Goal: Use online tool/utility

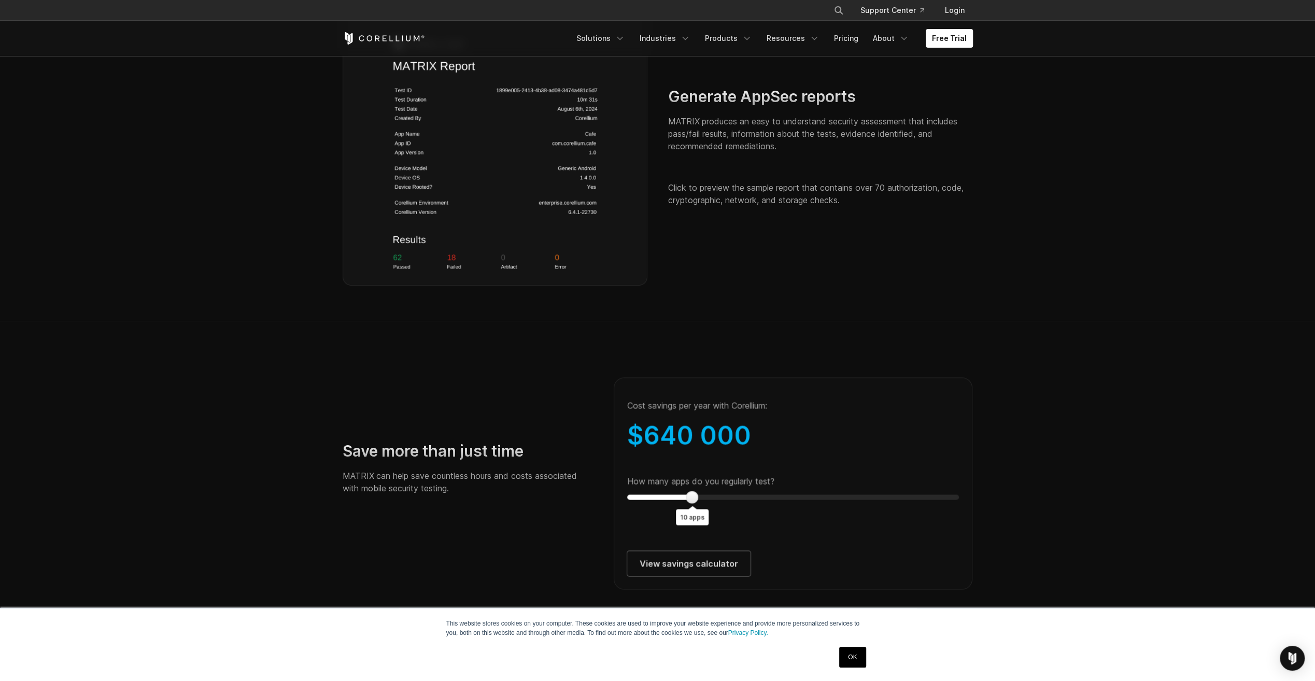
scroll to position [1711, 0]
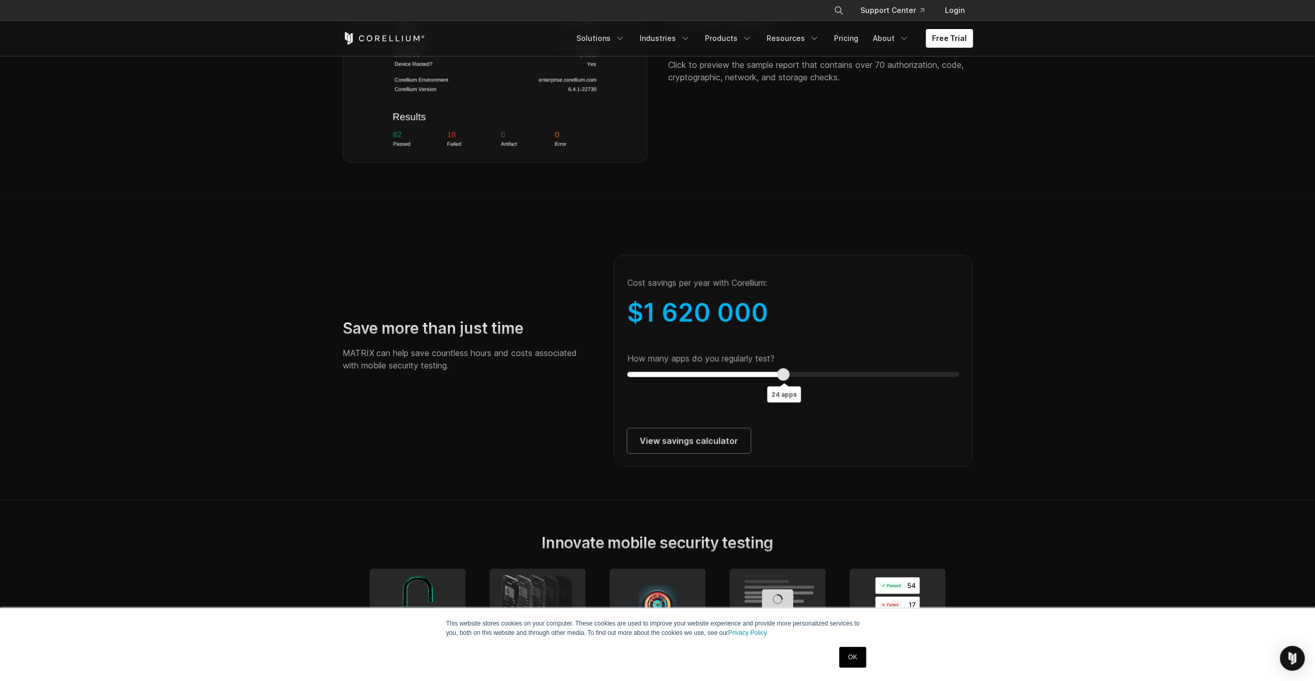
type input "**"
click at [789, 376] on div "How many apps do you regularly test? 25 apps" at bounding box center [793, 365] width 332 height 24
click at [678, 453] on link "View savings calculator" at bounding box center [688, 440] width 123 height 25
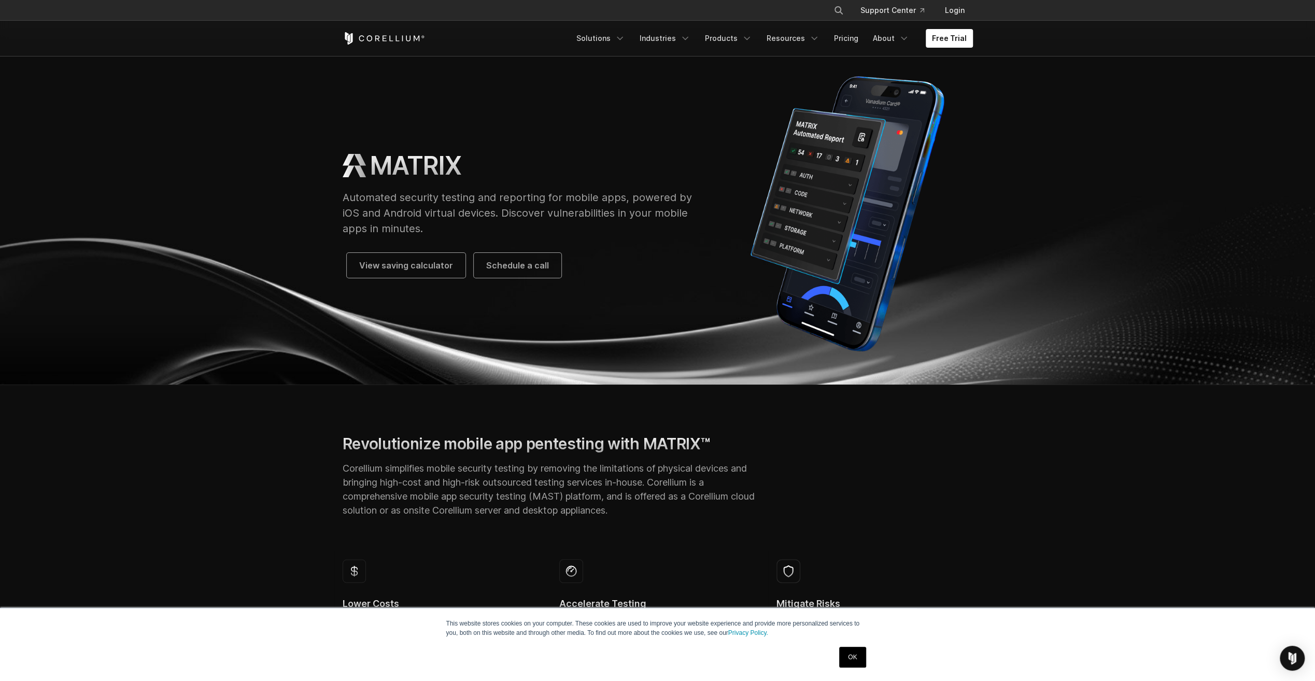
scroll to position [0, 0]
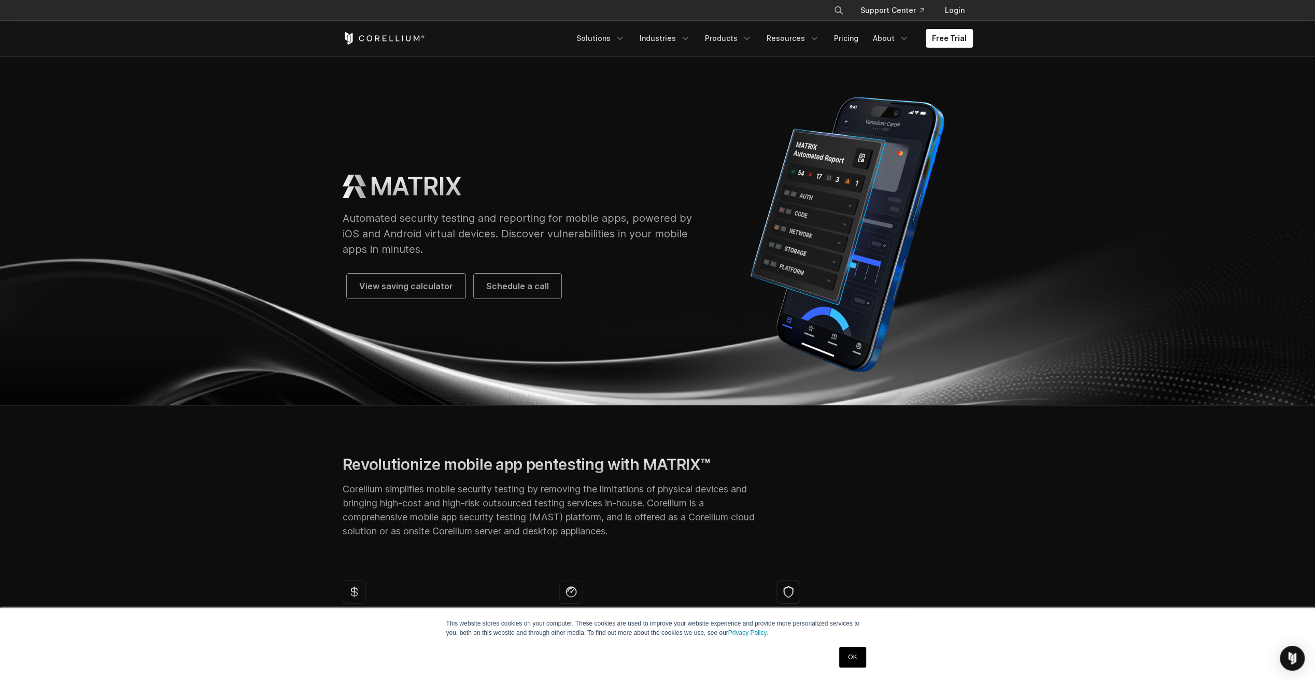
click at [857, 659] on link "OK" at bounding box center [852, 657] width 26 height 21
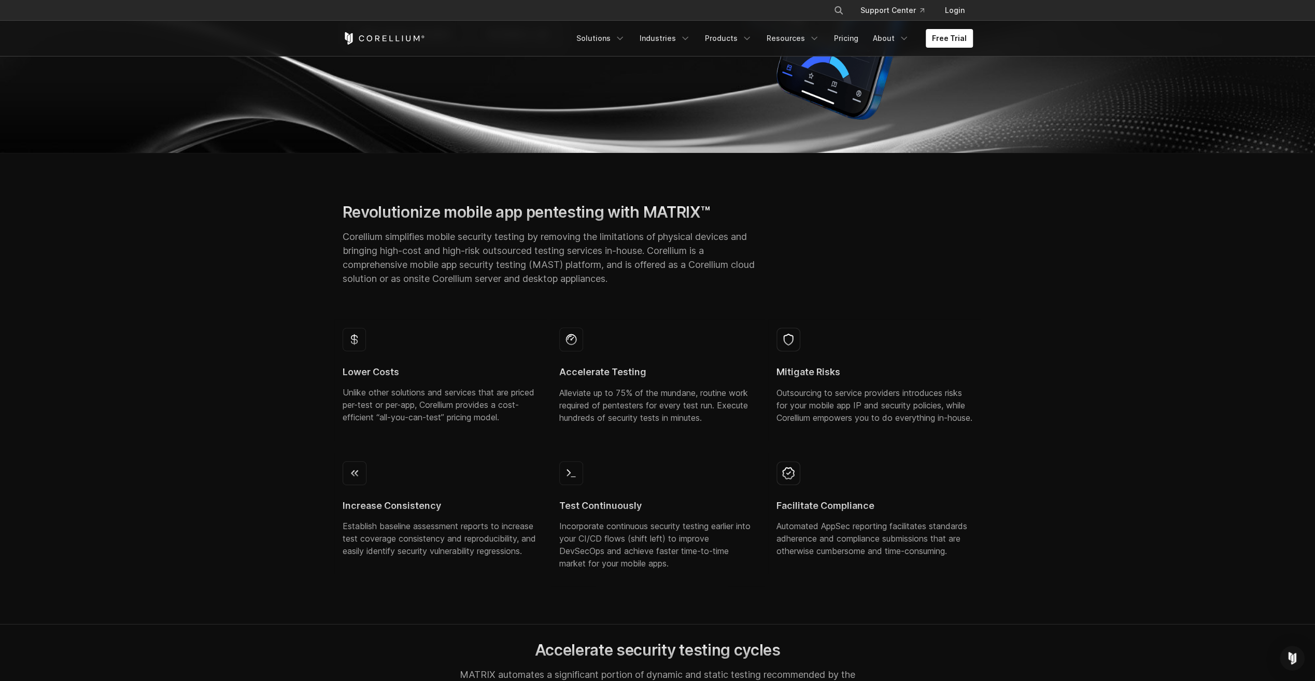
scroll to position [259, 0]
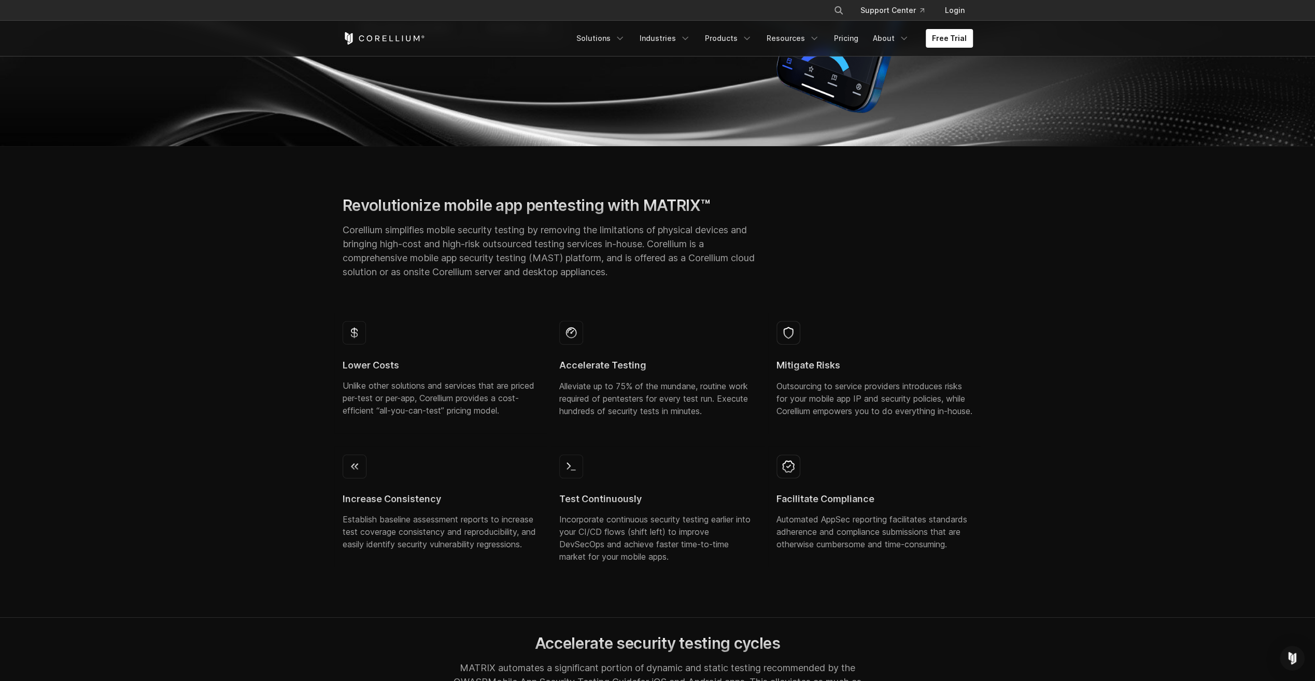
click at [608, 403] on p "Alleviate up to 75% of the mundane, routine work required of pentesters for eve…" at bounding box center [657, 398] width 196 height 37
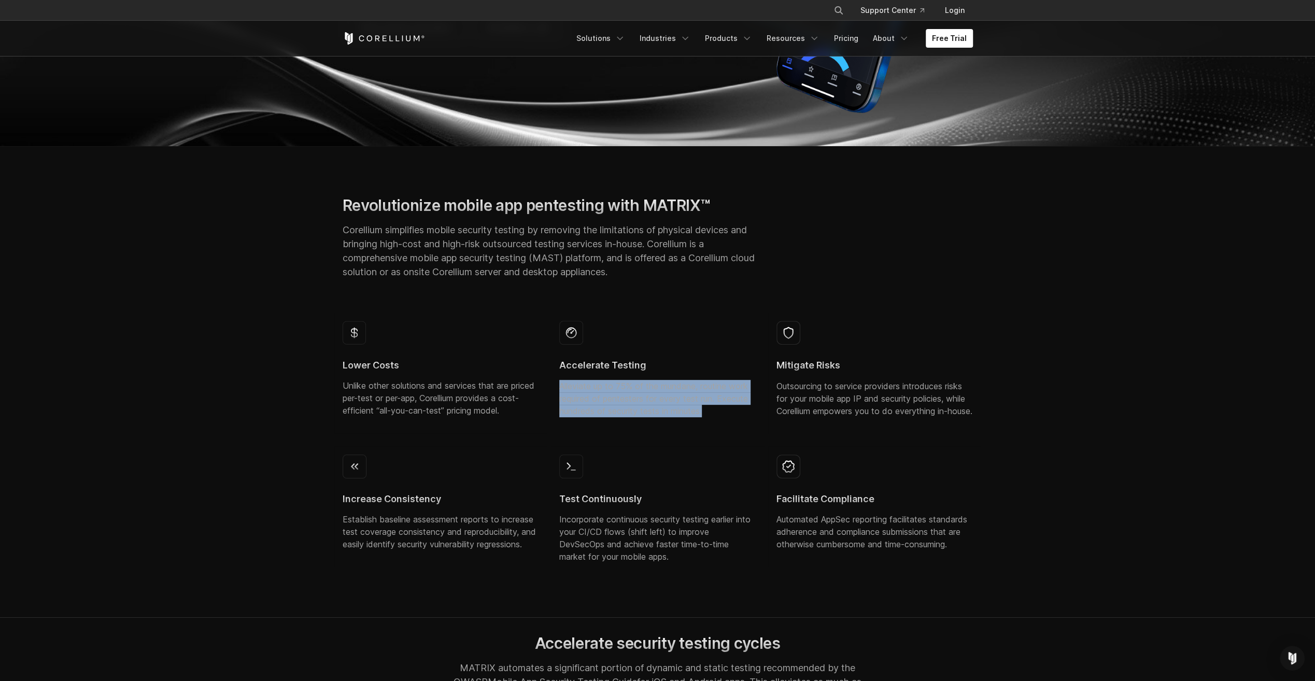
click at [608, 403] on p "Alleviate up to 75% of the mundane, routine work required of pentesters for eve…" at bounding box center [657, 398] width 196 height 37
click at [672, 434] on div "Accelerate Testing Alleviate up to 75% of the mundane, routine work required of…" at bounding box center [657, 373] width 217 height 121
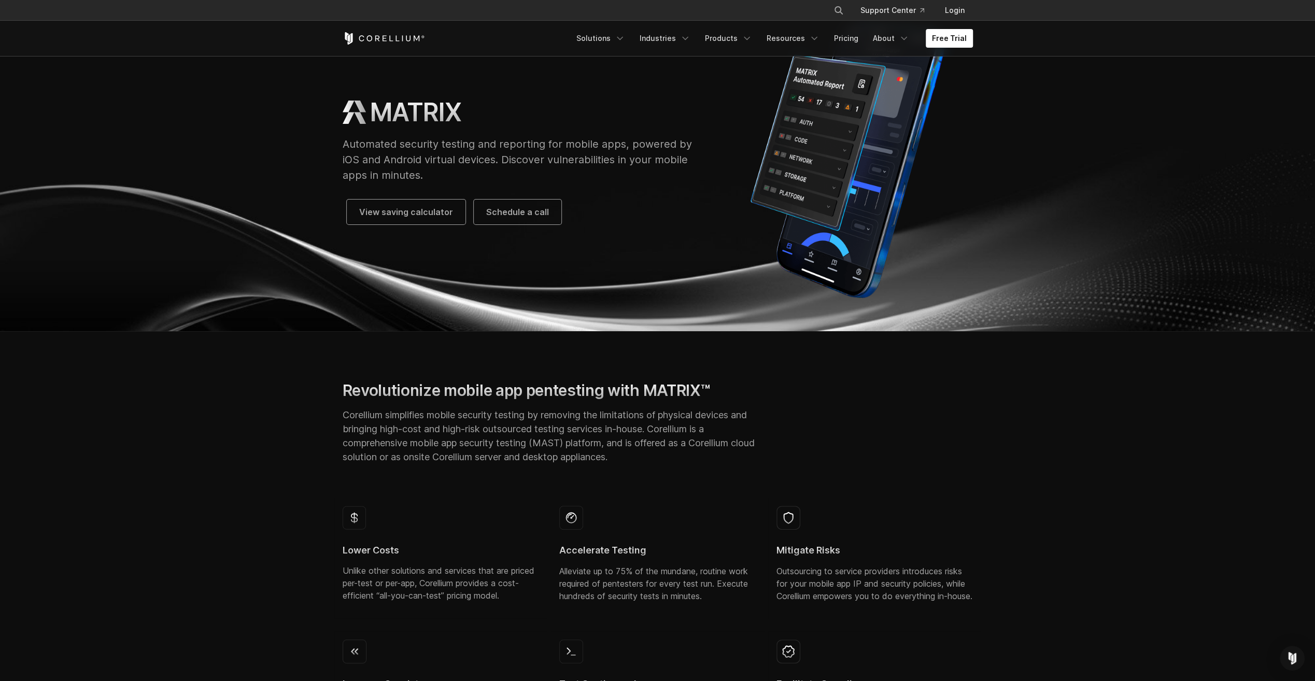
scroll to position [0, 0]
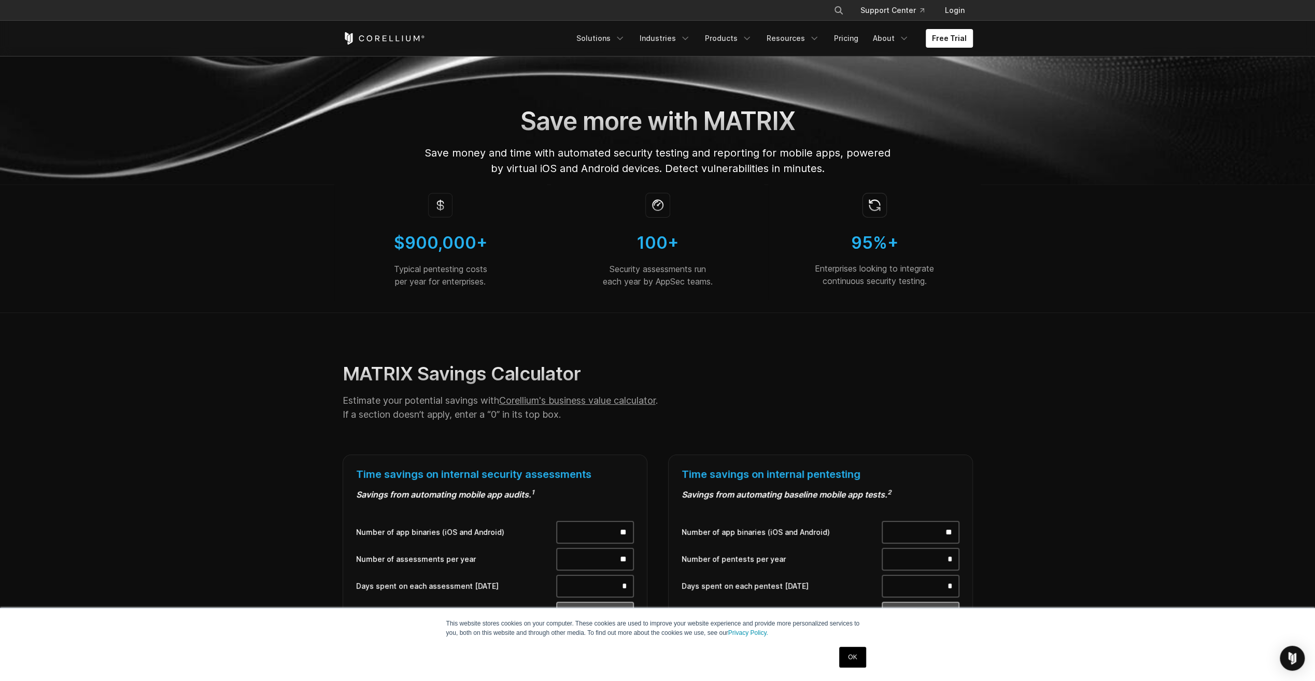
click at [861, 652] on link "OK" at bounding box center [852, 657] width 26 height 21
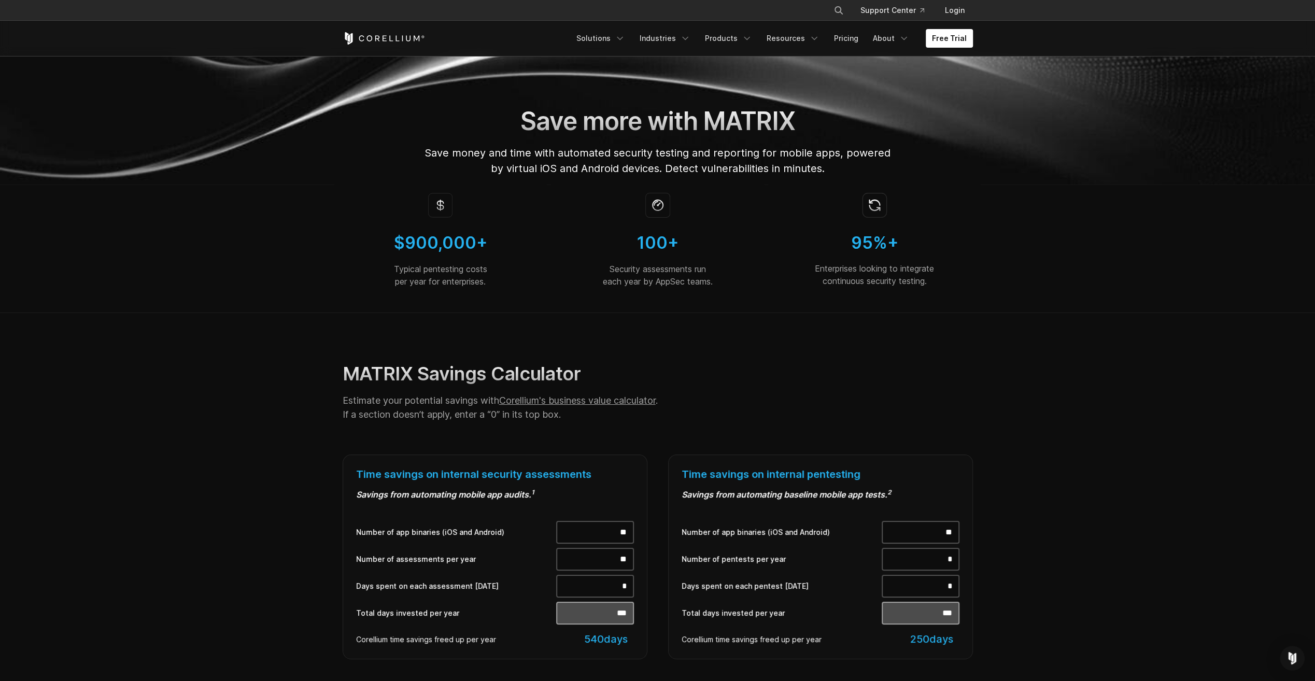
drag, startPoint x: 664, startPoint y: 256, endPoint x: 552, endPoint y: 256, distance: 112.5
